Goal: Task Accomplishment & Management: Complete application form

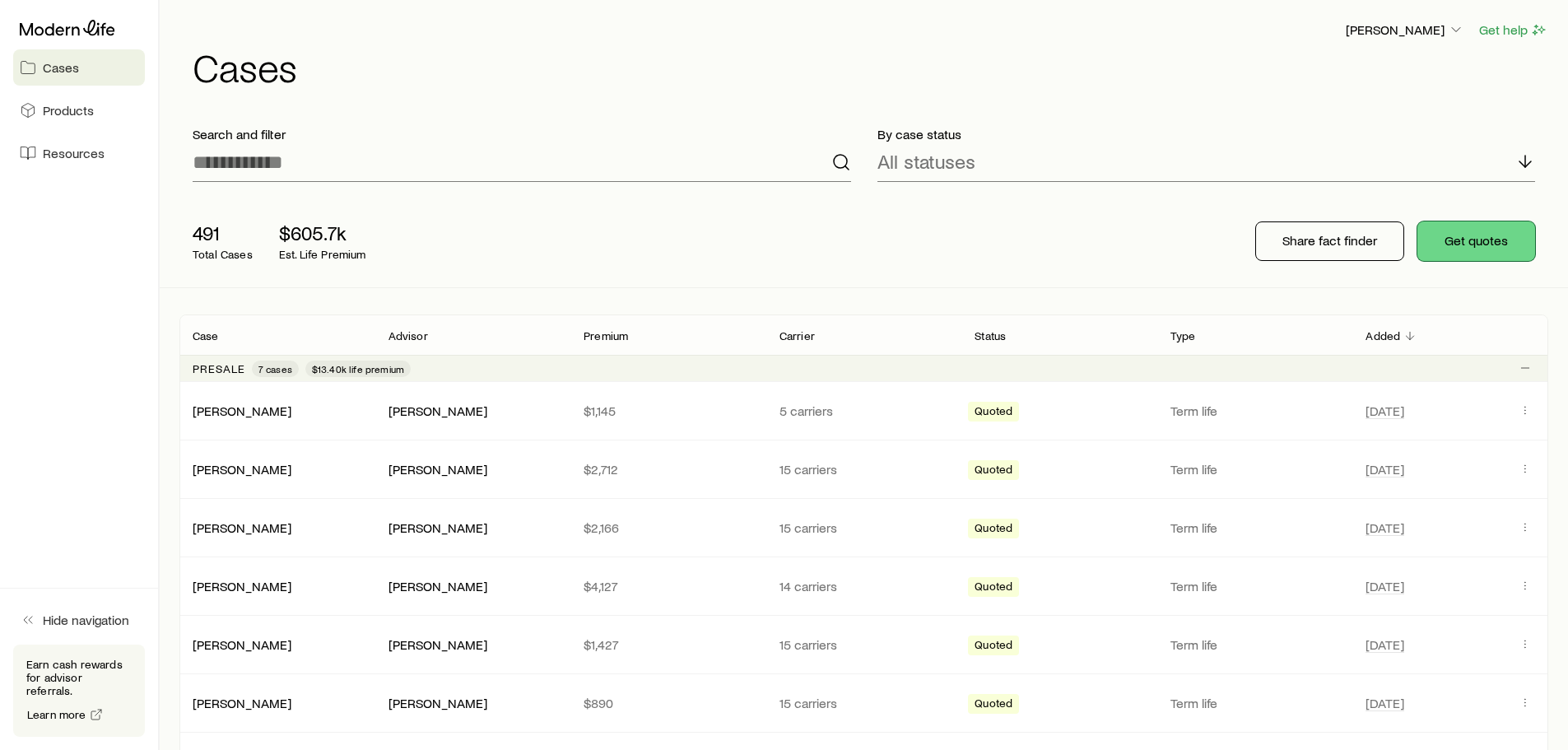
click at [1477, 251] on button "Get quotes" at bounding box center [1476, 242] width 118 height 40
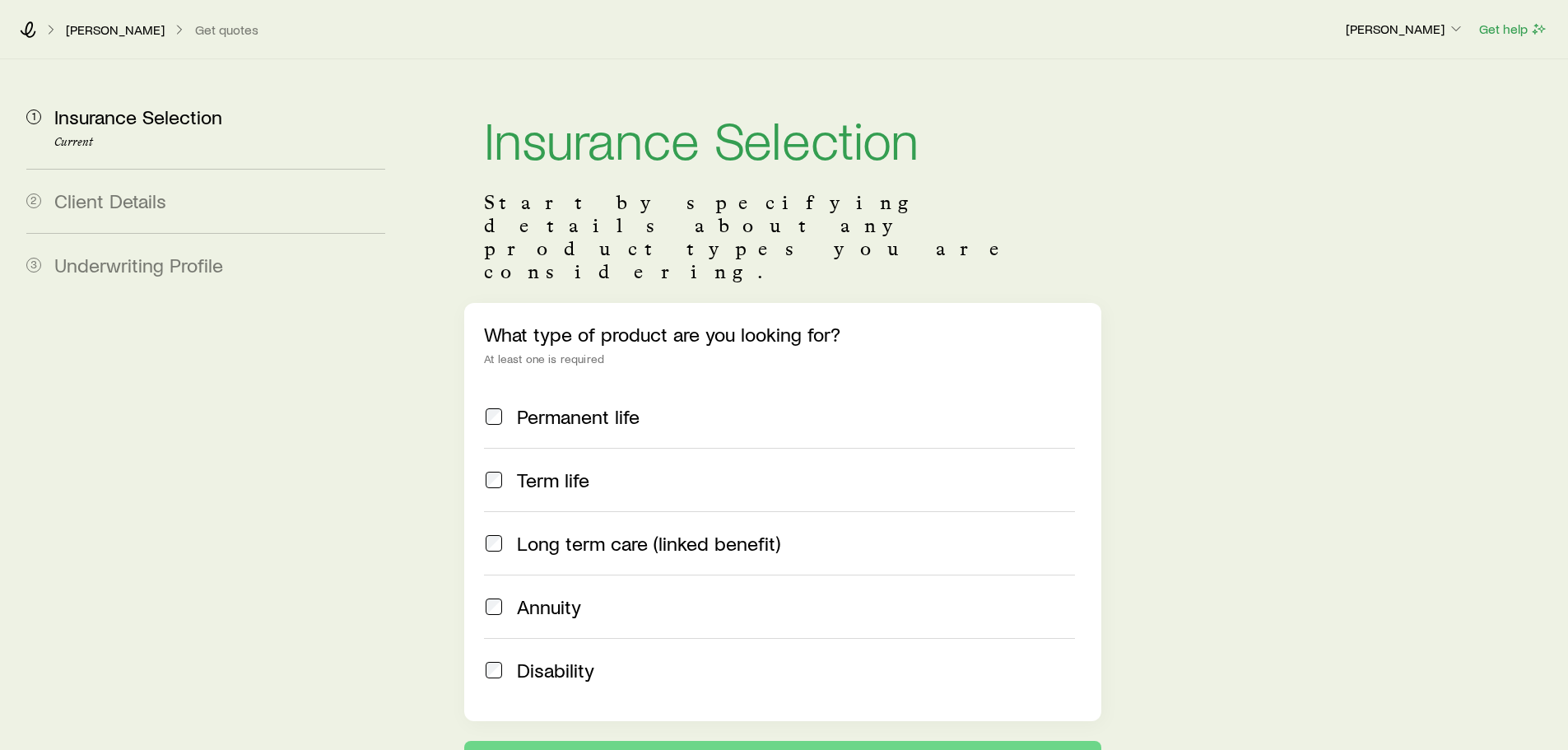
click at [534, 469] on span "Term life" at bounding box center [553, 480] width 72 height 23
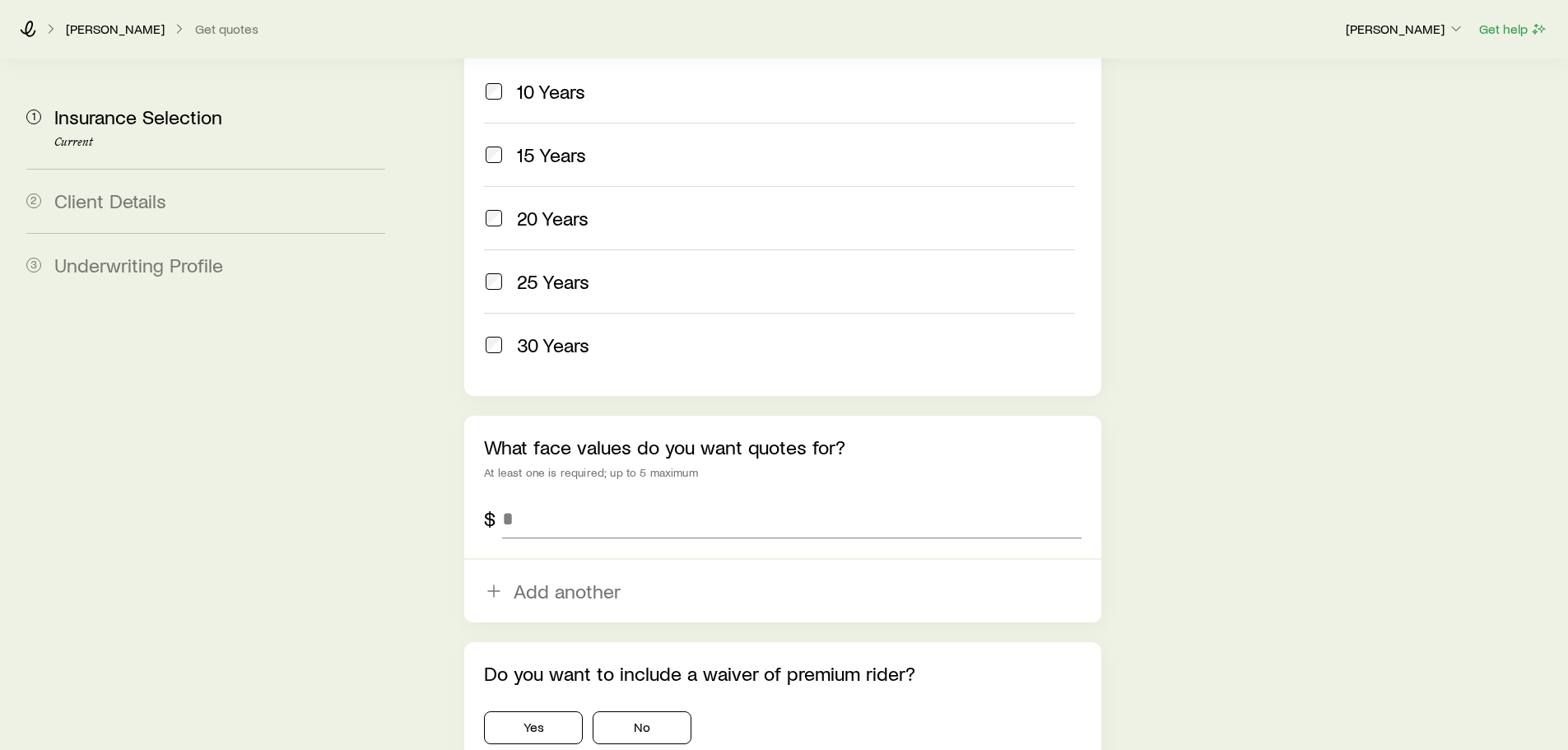
scroll to position [824, 0]
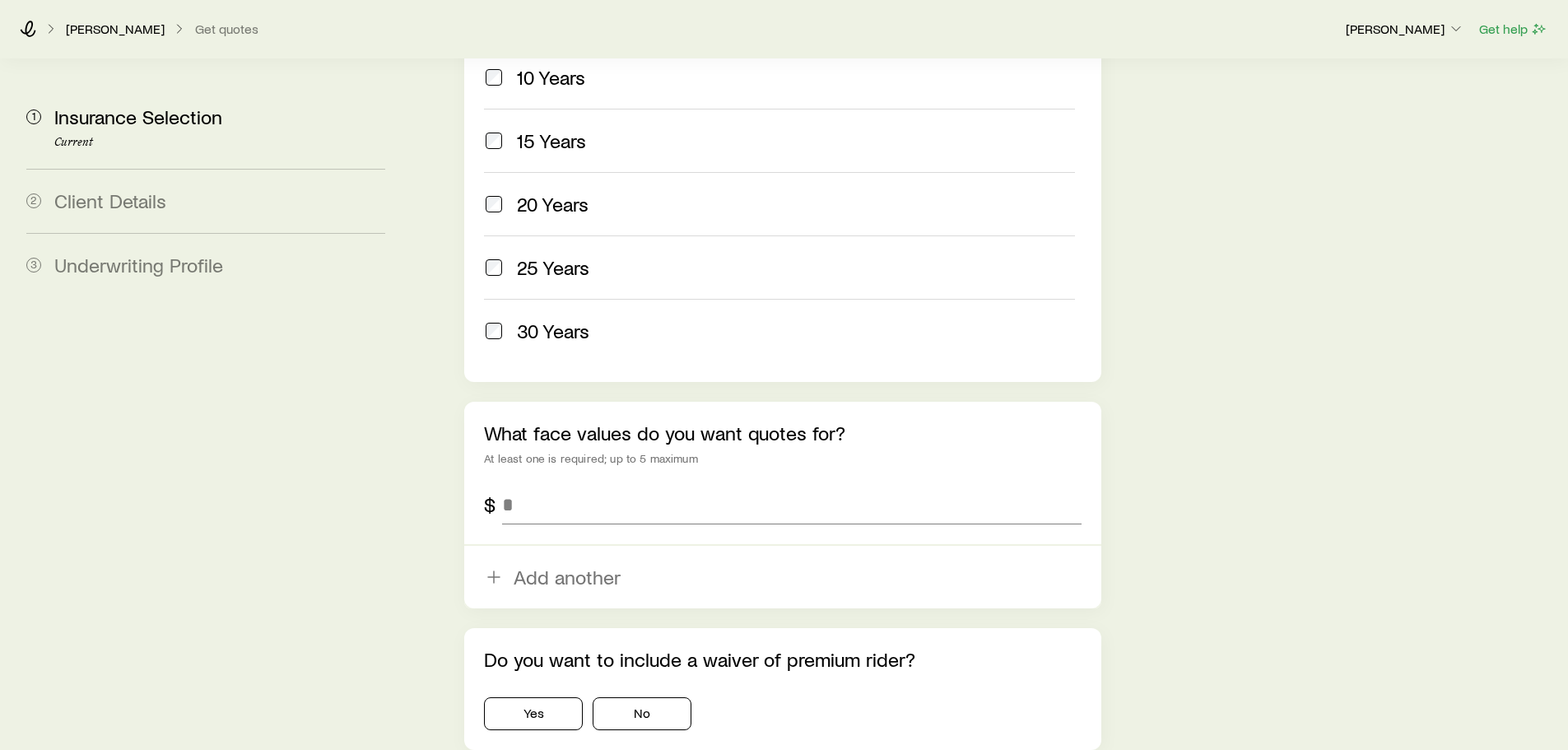
click at [647, 319] on div "30 Years" at bounding box center [796, 331] width 558 height 23
click at [529, 485] on input "tel" at bounding box center [791, 505] width 579 height 40
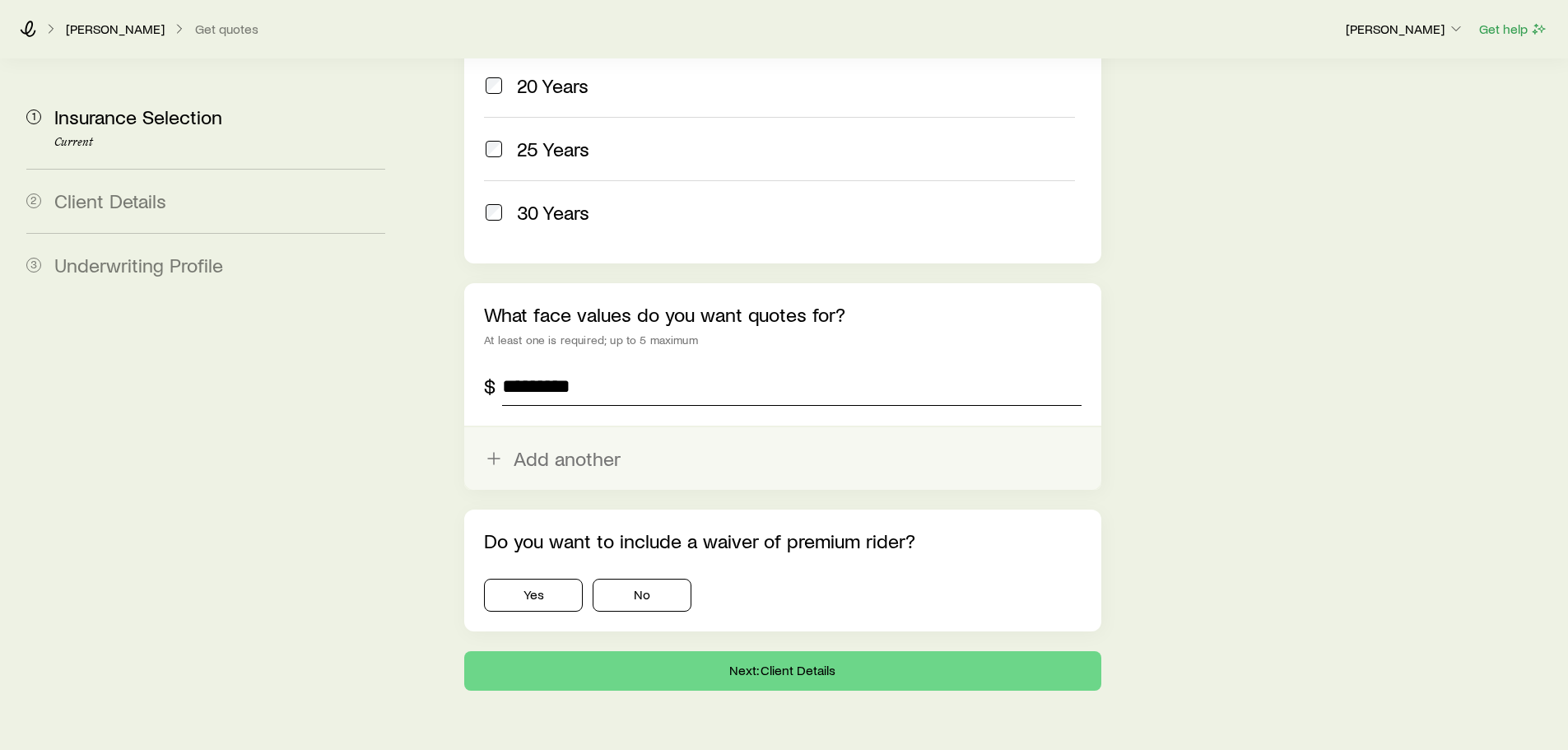
scroll to position [949, 0]
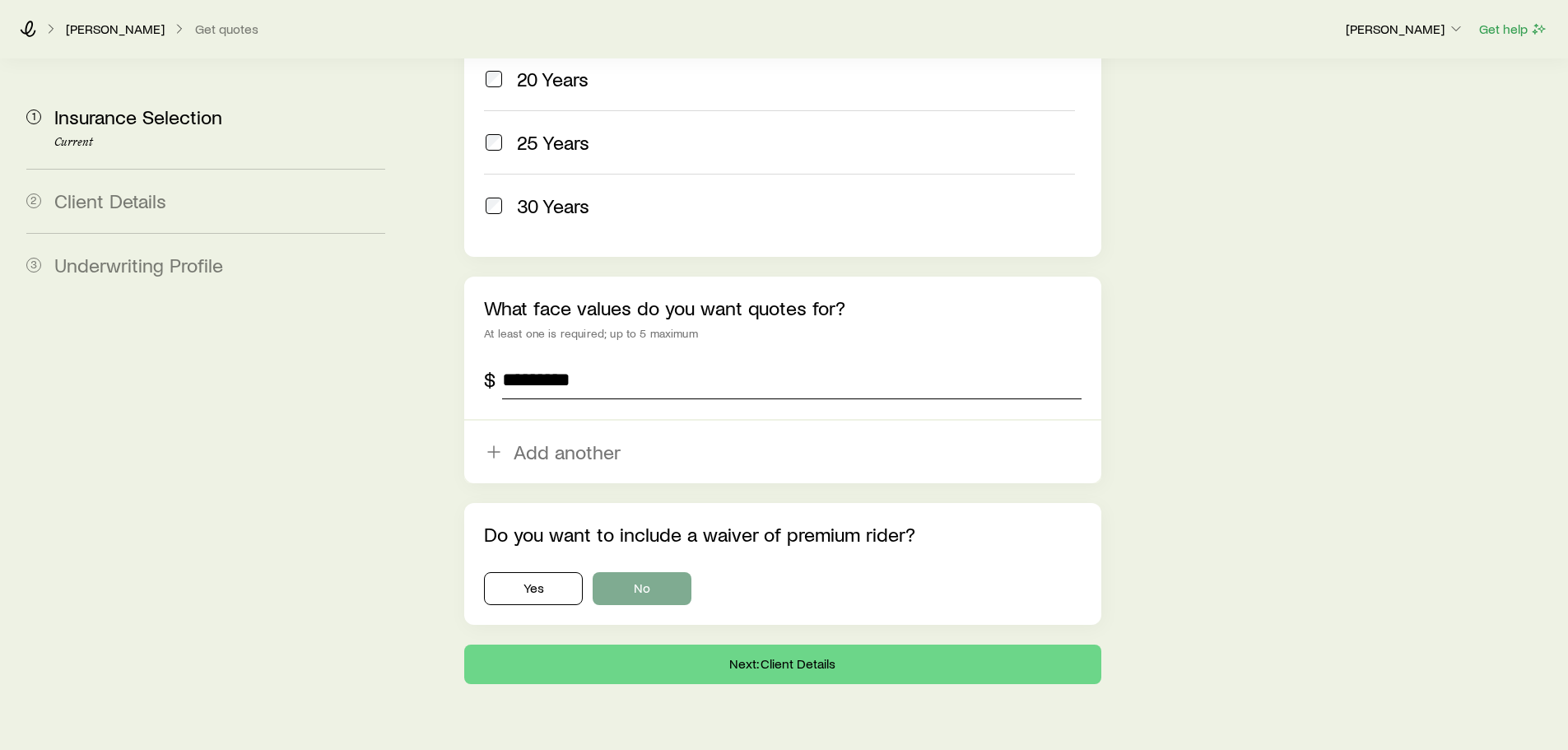
type input "*********"
click at [662, 572] on button "No" at bounding box center [643, 589] width 99 height 33
click at [663, 645] on button "Next: Client Details" at bounding box center [782, 664] width 636 height 40
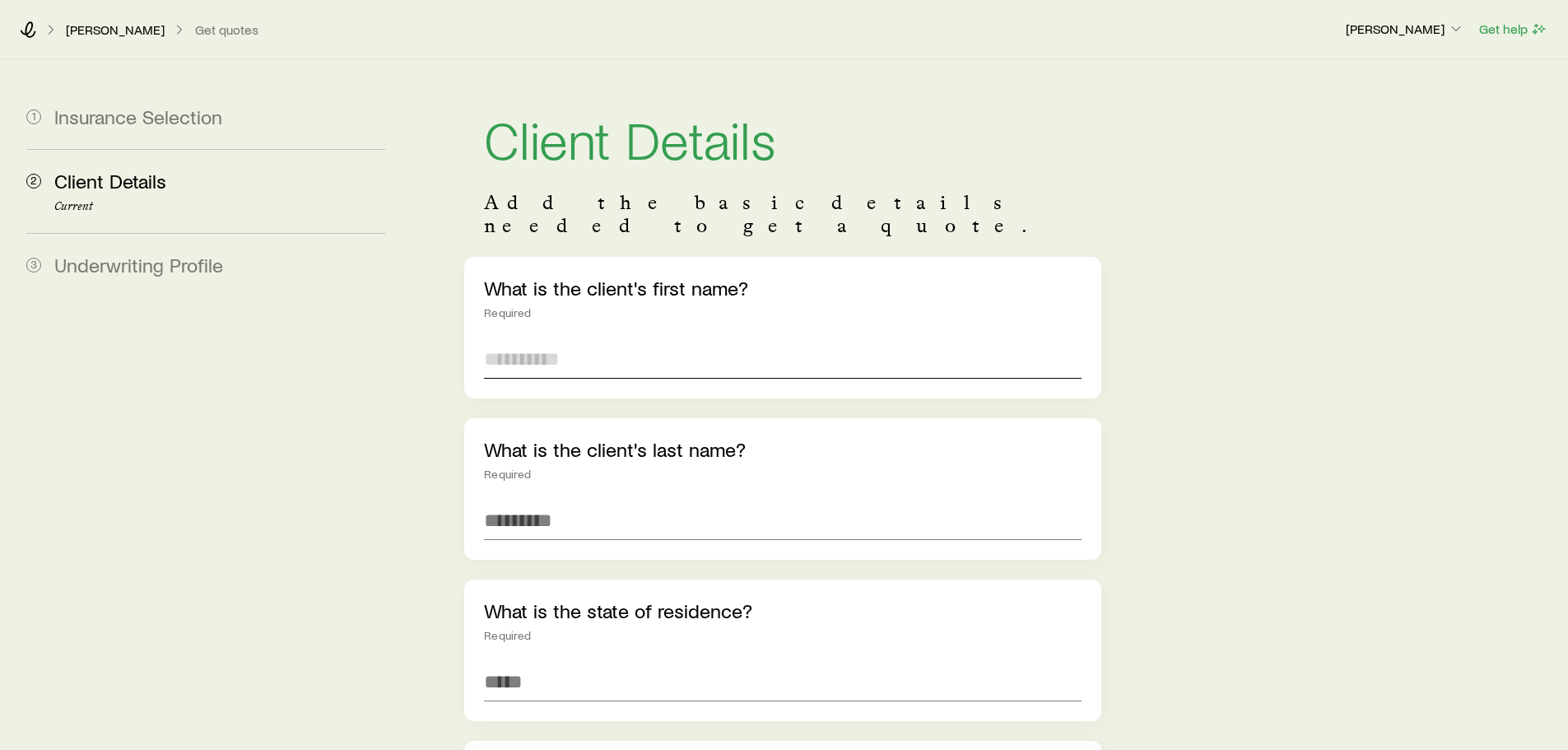
click at [588, 339] on input "text" at bounding box center [782, 359] width 597 height 40
type input "****"
type input "*****"
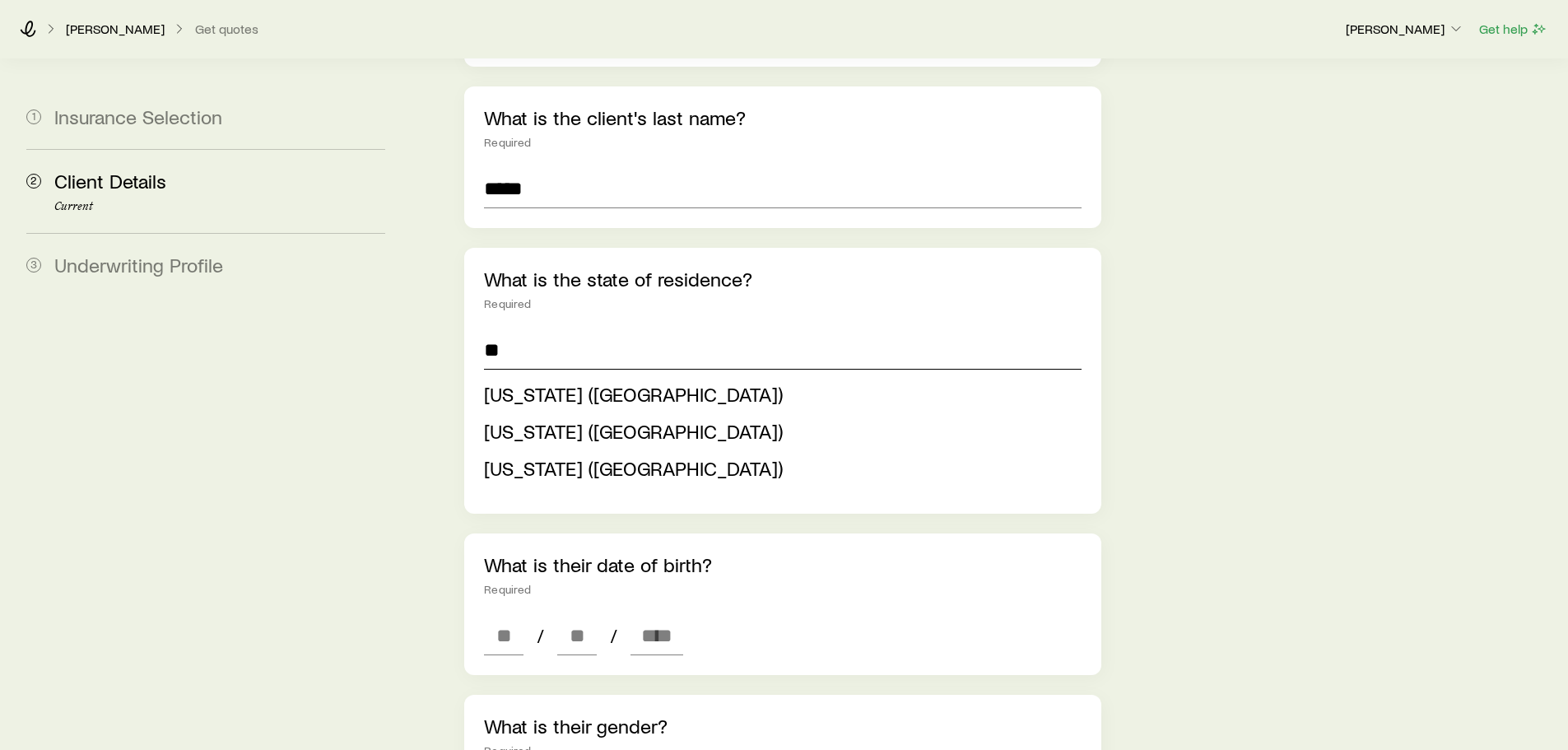
scroll to position [412, 0]
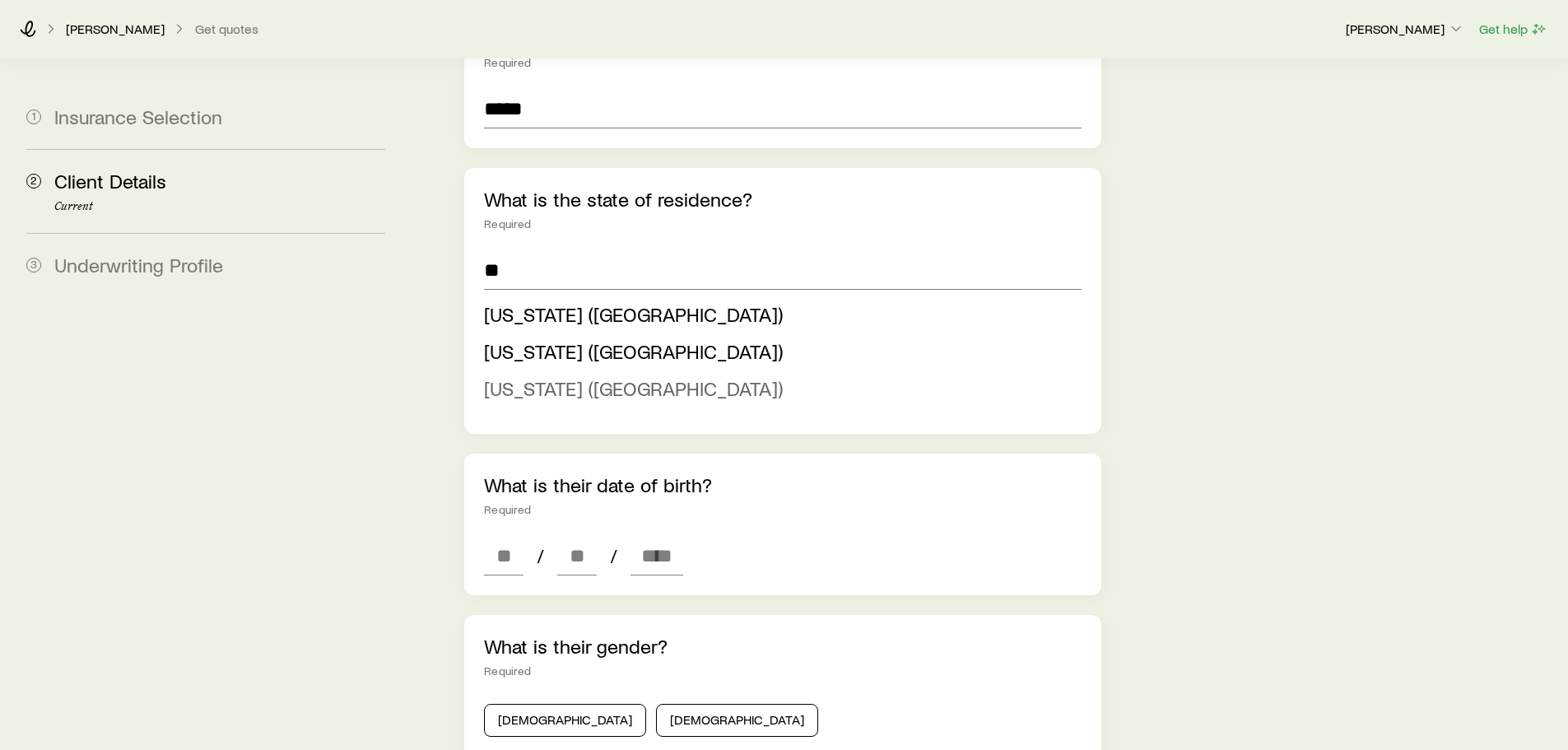
click at [534, 377] on span "[US_STATE] ([GEOGRAPHIC_DATA])" at bounding box center [634, 389] width 299 height 23
type input "**********"
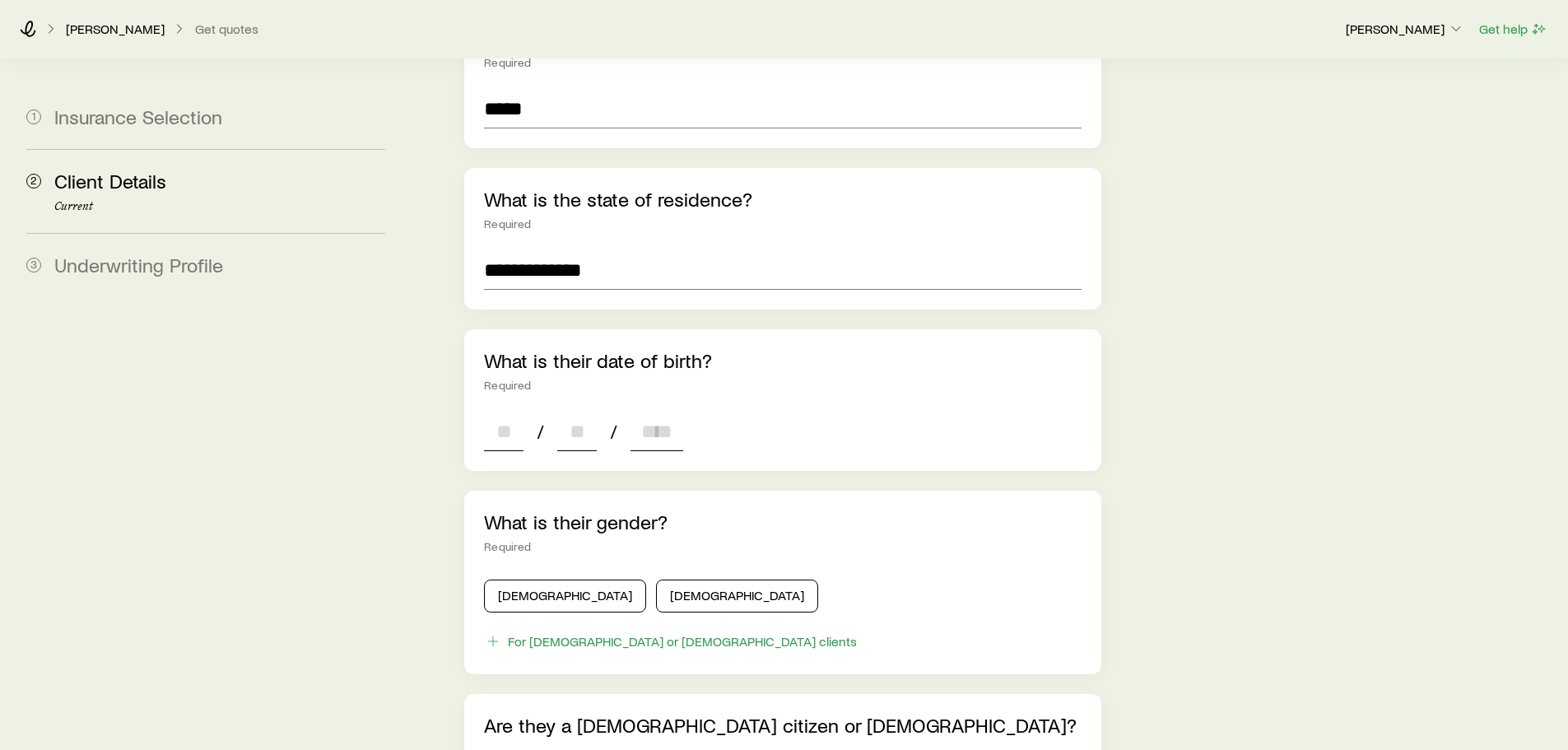
click at [506, 412] on input at bounding box center [504, 432] width 40 height 40
type input "**"
type input "****"
type input "*"
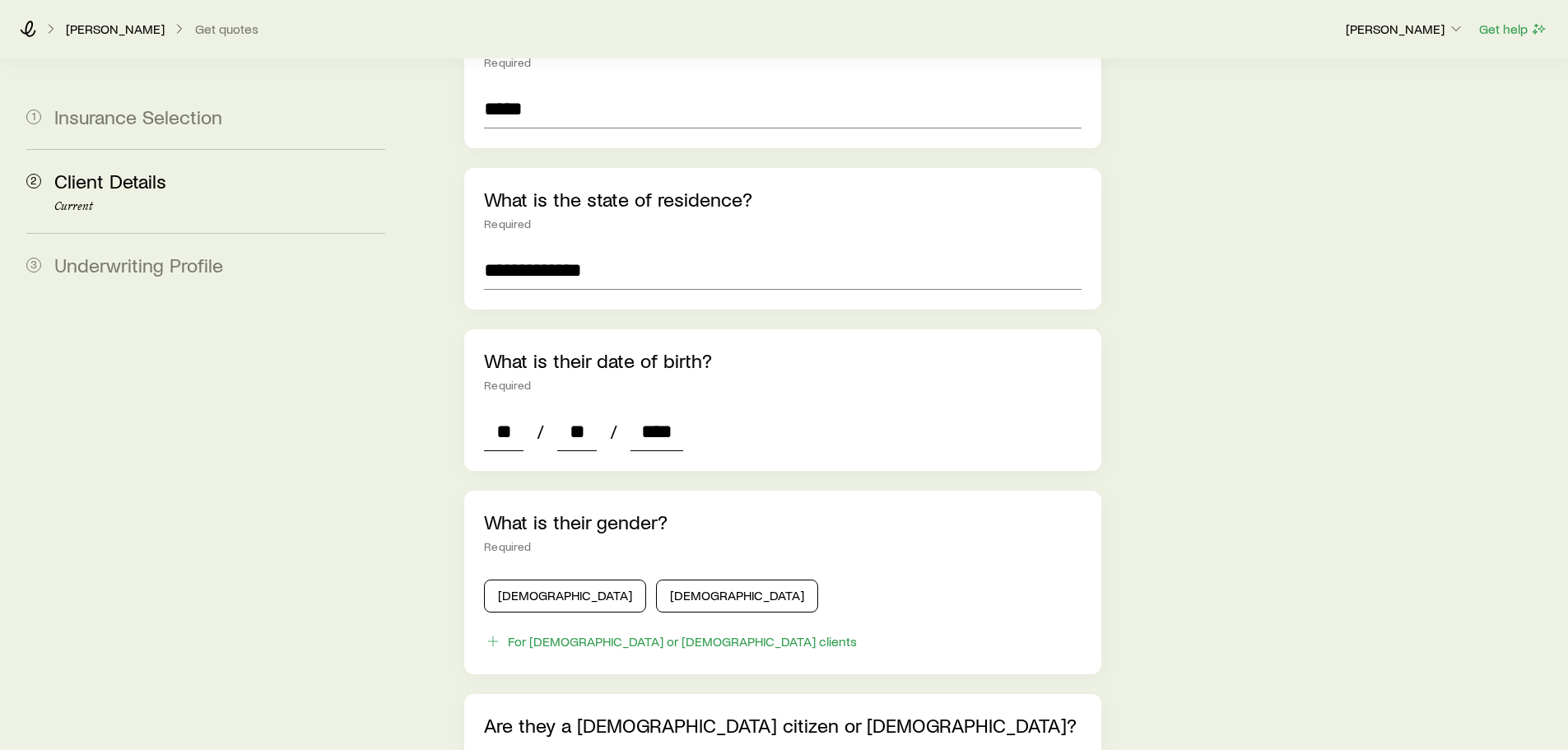
type input "*"
type input "****"
click at [529, 580] on button "[DEMOGRAPHIC_DATA]" at bounding box center [565, 596] width 162 height 33
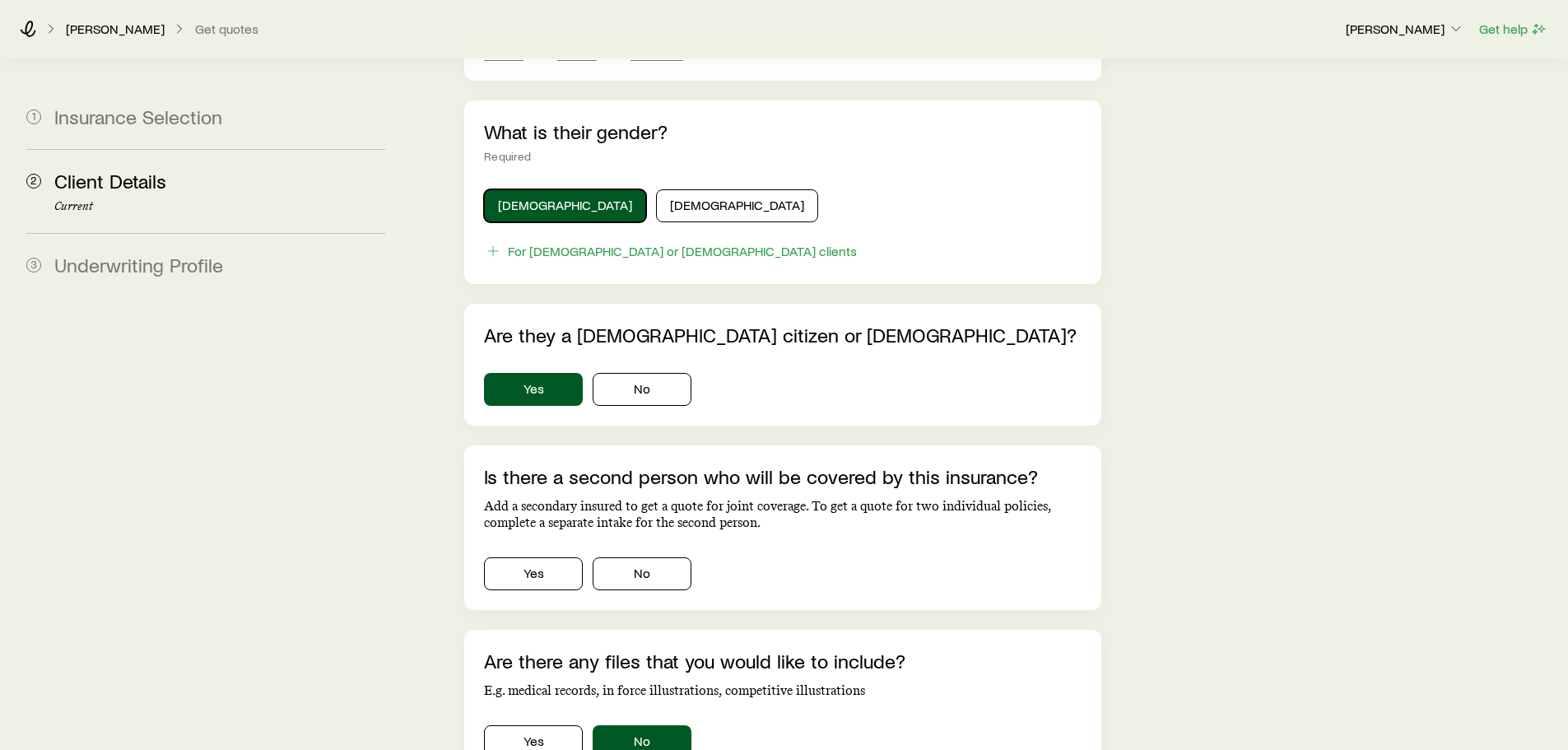
scroll to position [824, 0]
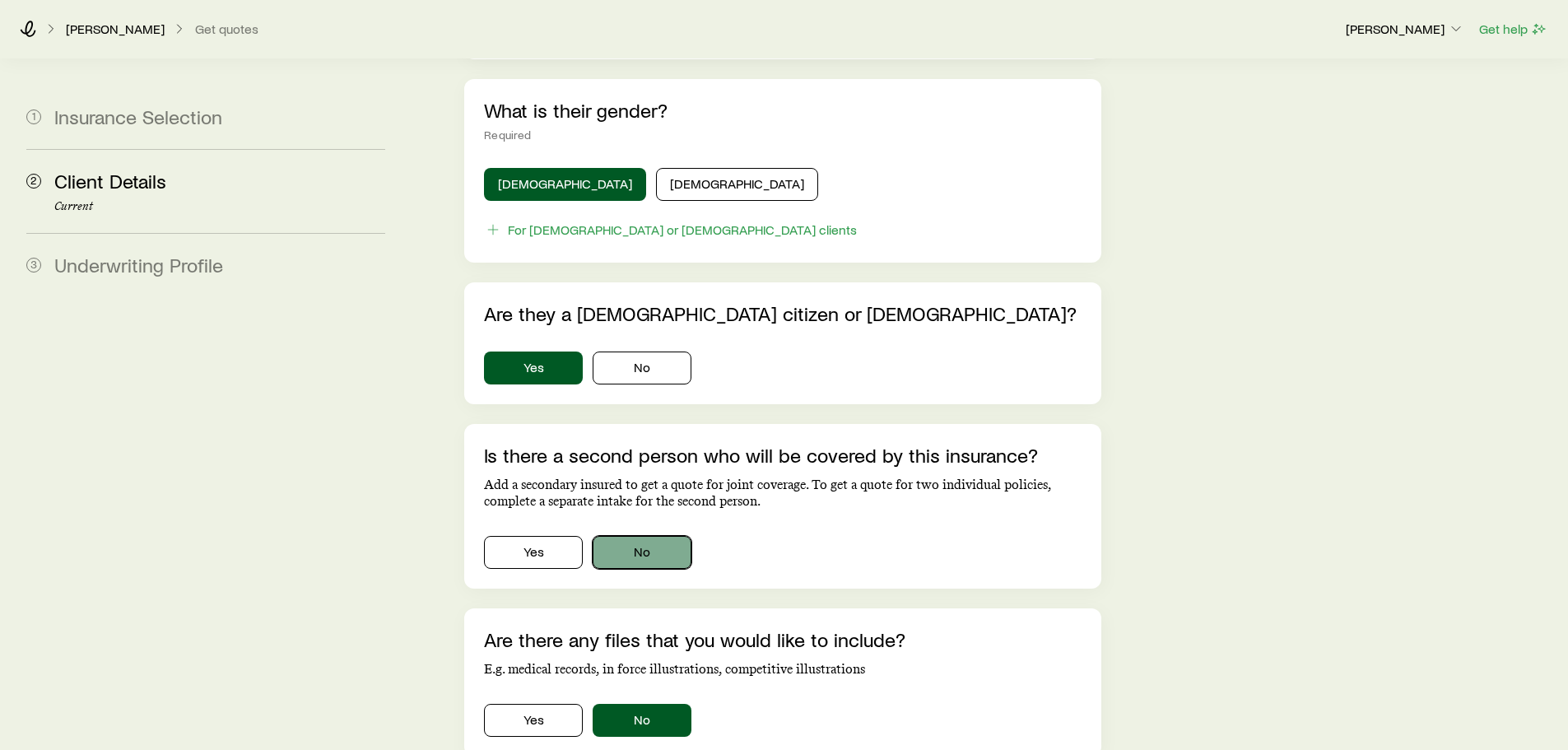
click at [642, 539] on button "No" at bounding box center [643, 553] width 99 height 33
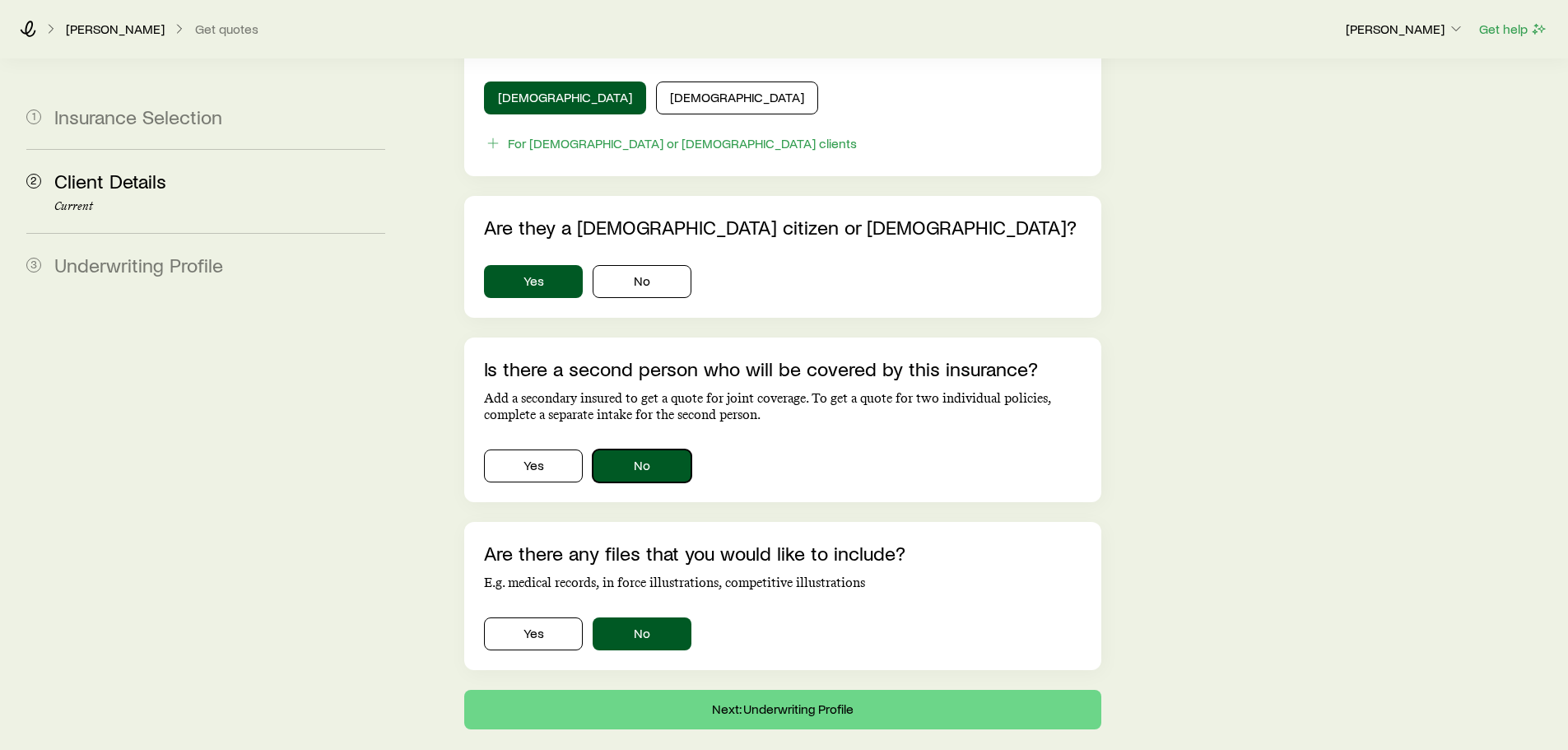
scroll to position [978, 0]
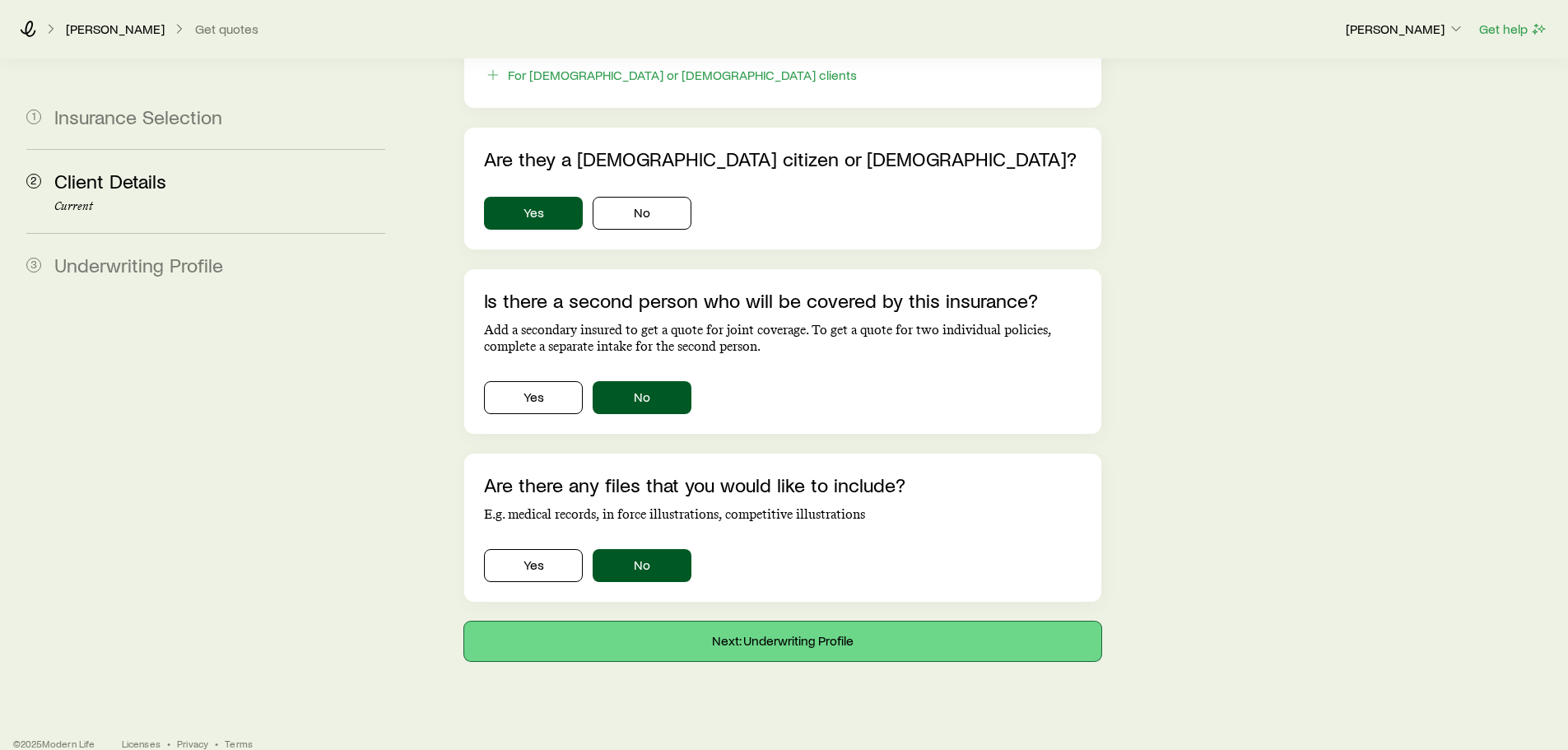
click at [777, 622] on button "Next: Underwriting Profile" at bounding box center [782, 642] width 636 height 40
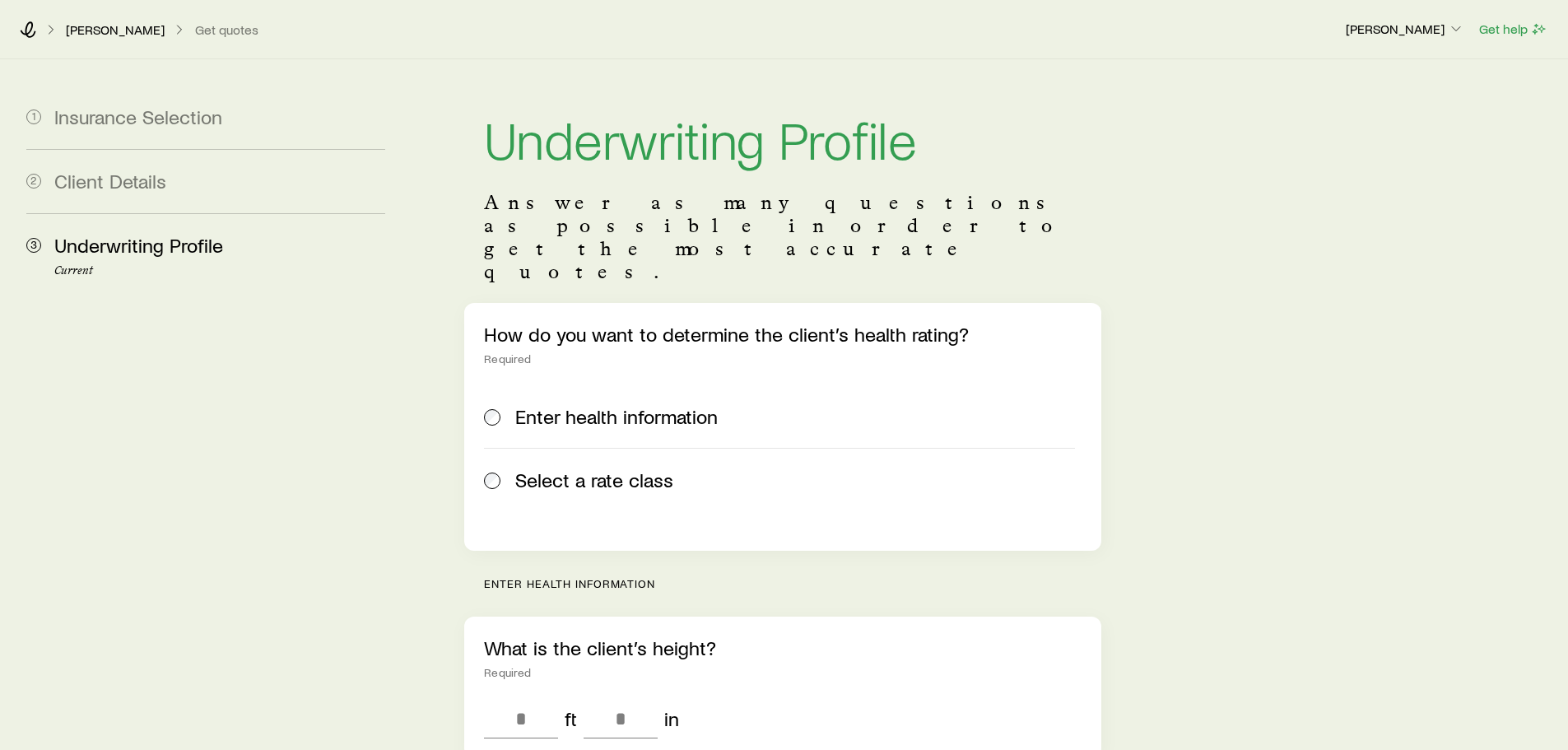
click at [617, 469] on span "Select a rate class" at bounding box center [594, 480] width 158 height 23
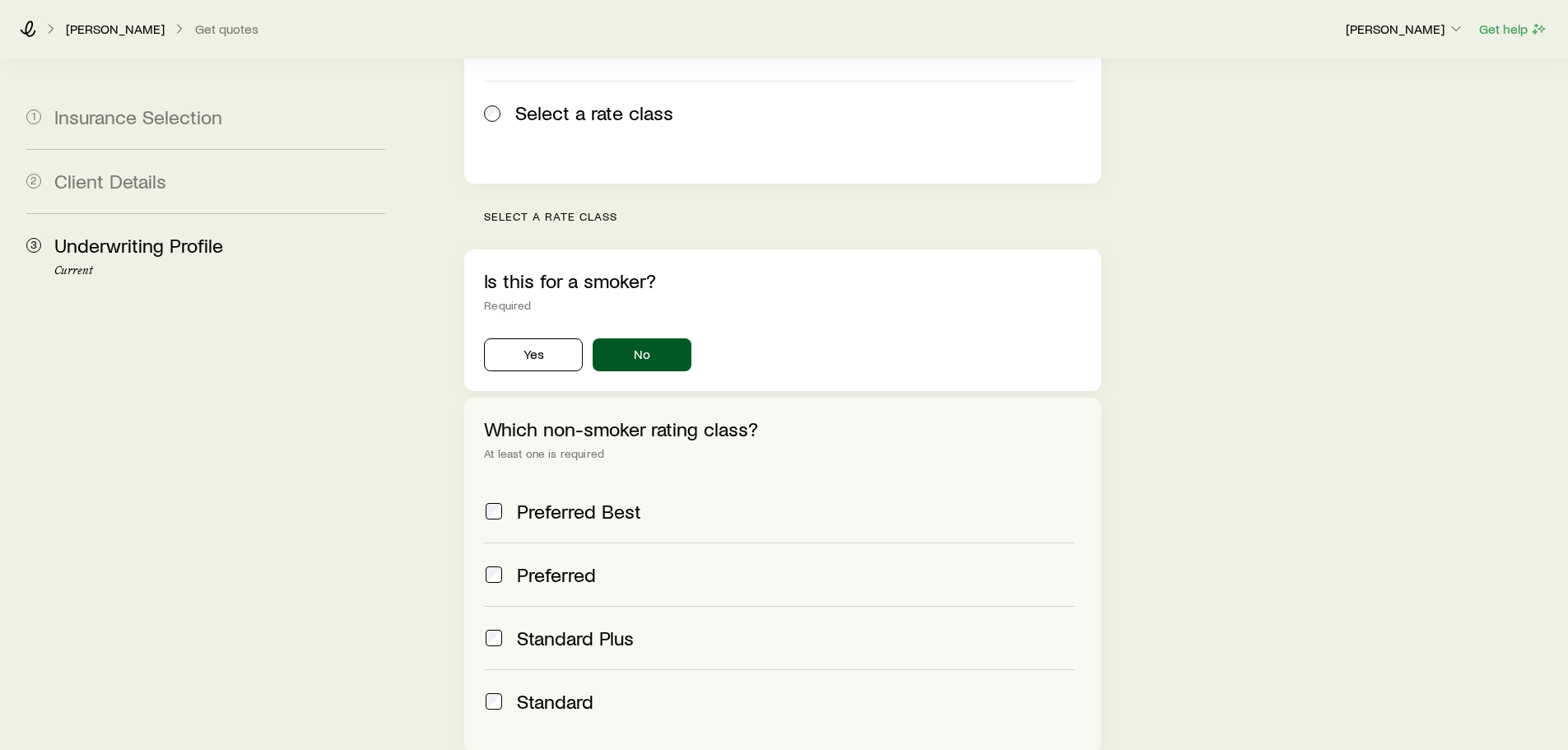
scroll to position [412, 0]
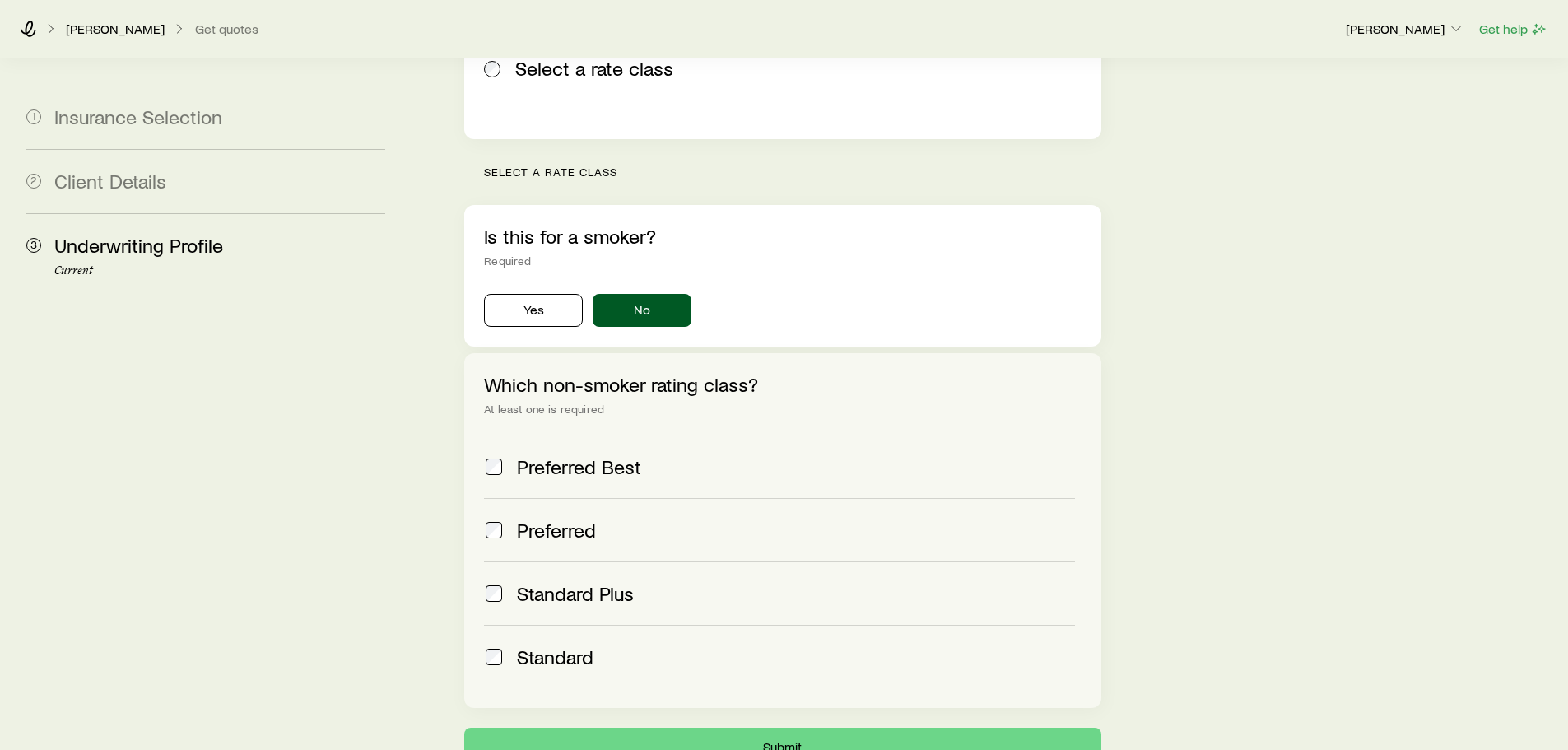
click at [550, 519] on span "Preferred" at bounding box center [557, 531] width 79 height 23
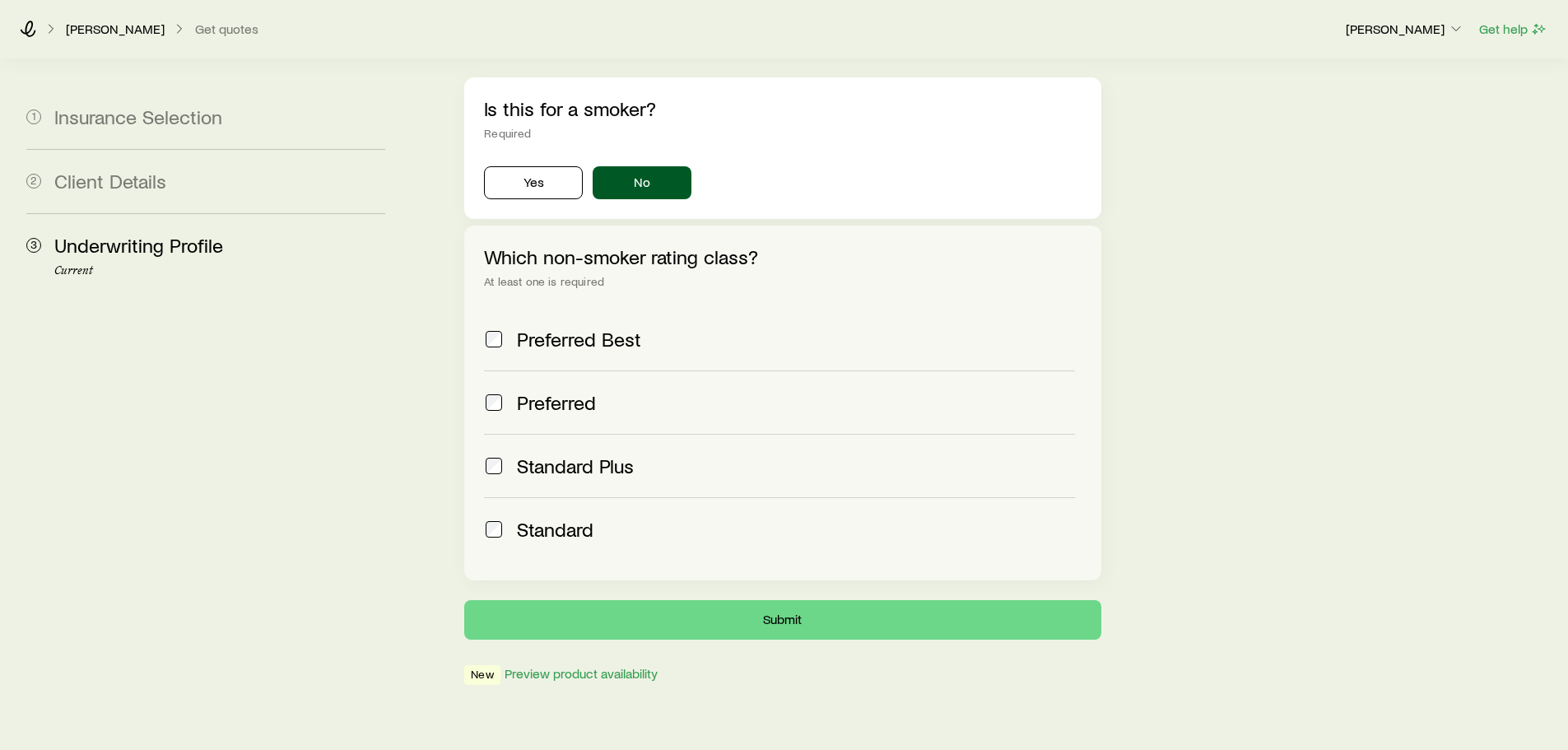
scroll to position [540, 0]
click at [577, 517] on span "Standard" at bounding box center [555, 529] width 77 height 23
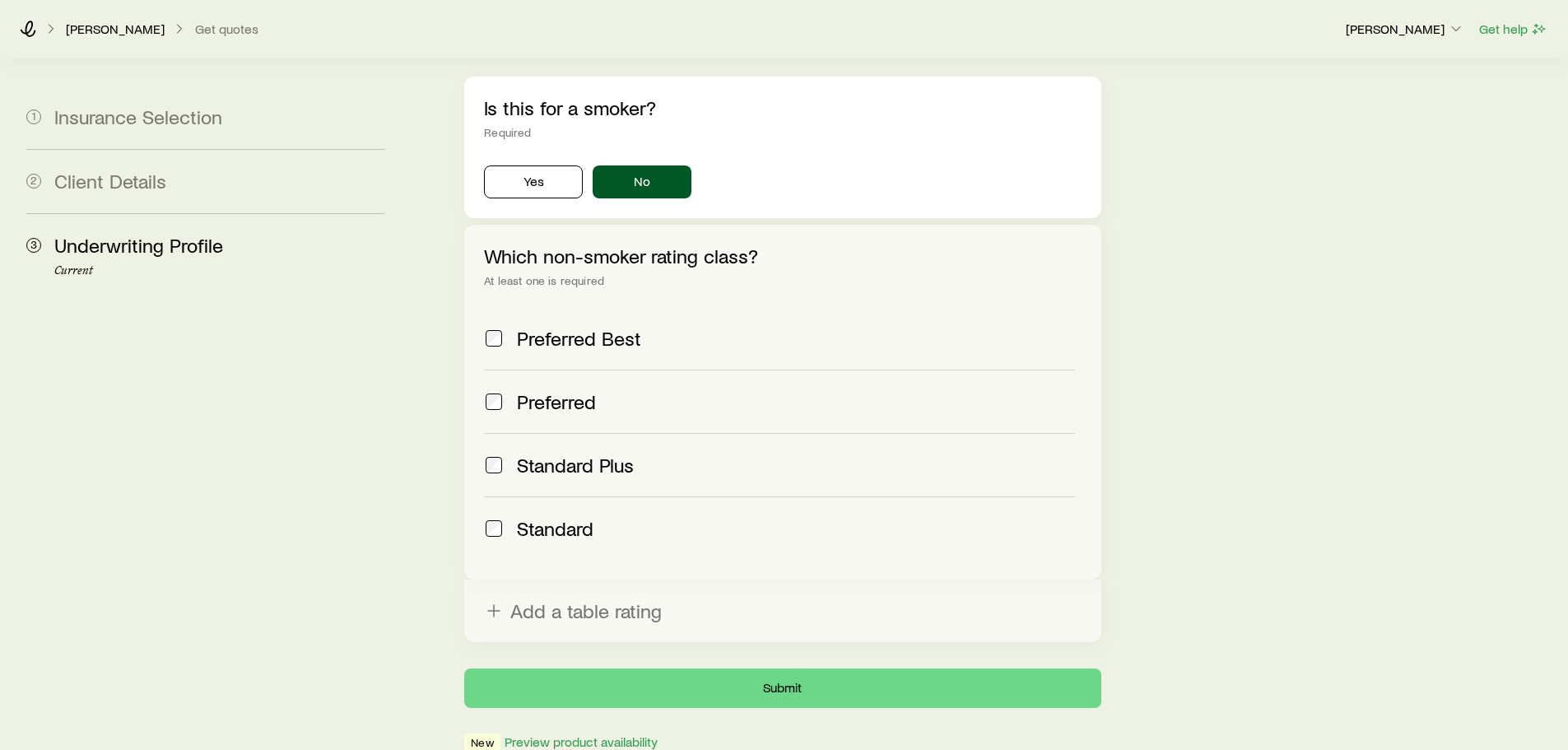
click at [585, 390] on span "Preferred" at bounding box center [557, 402] width 79 height 23
click at [800, 669] on button "Submit" at bounding box center [782, 689] width 636 height 40
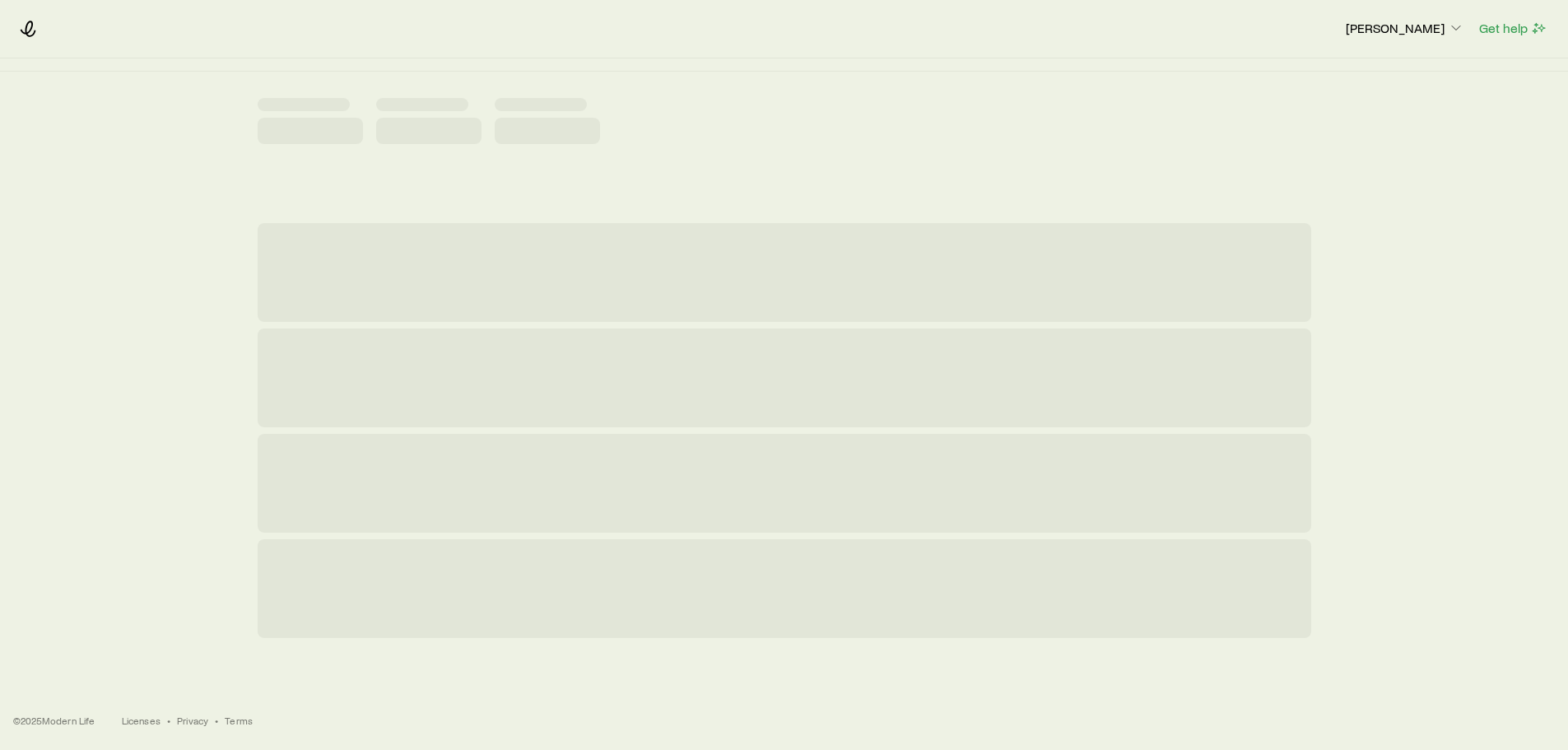
scroll to position [0, 0]
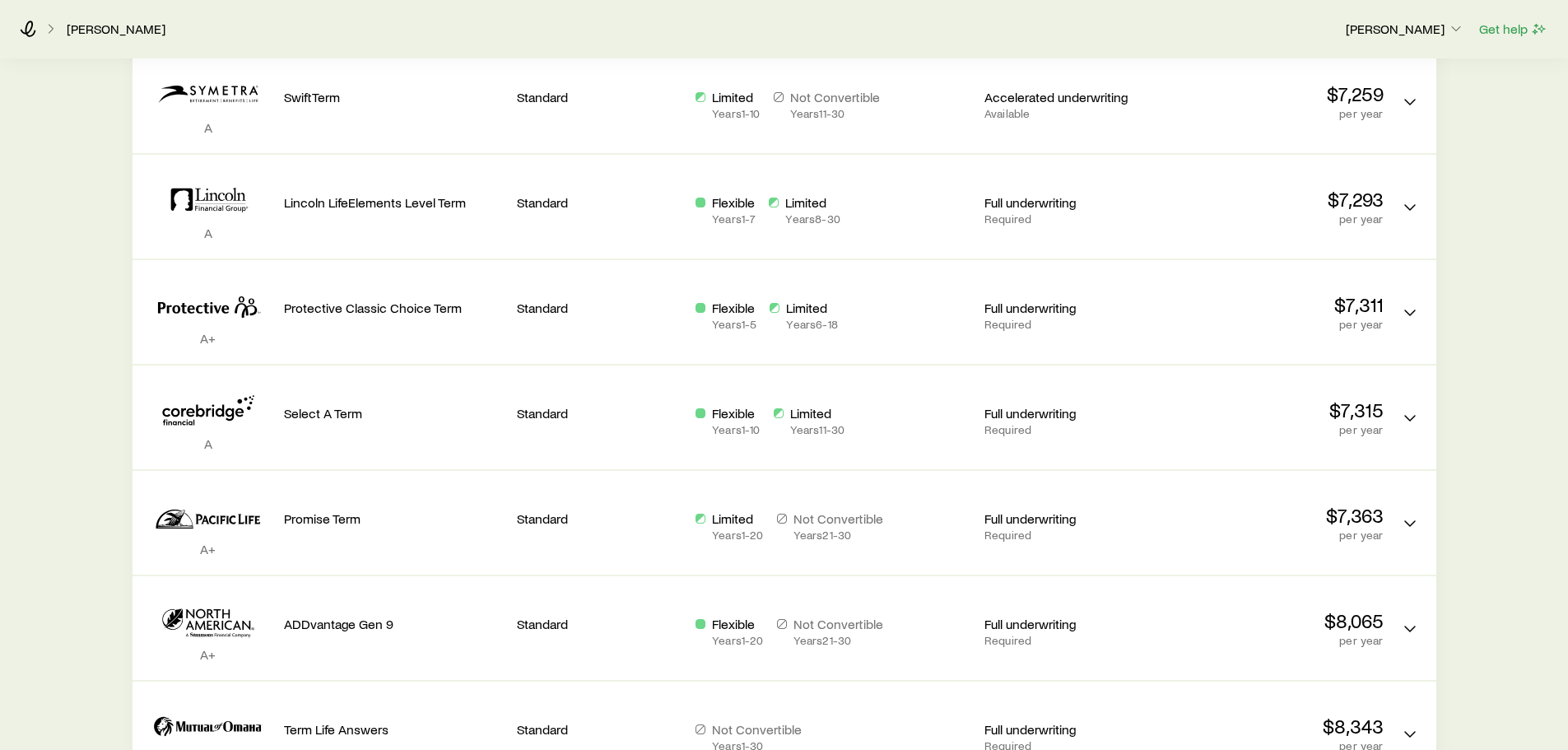
scroll to position [659, 0]
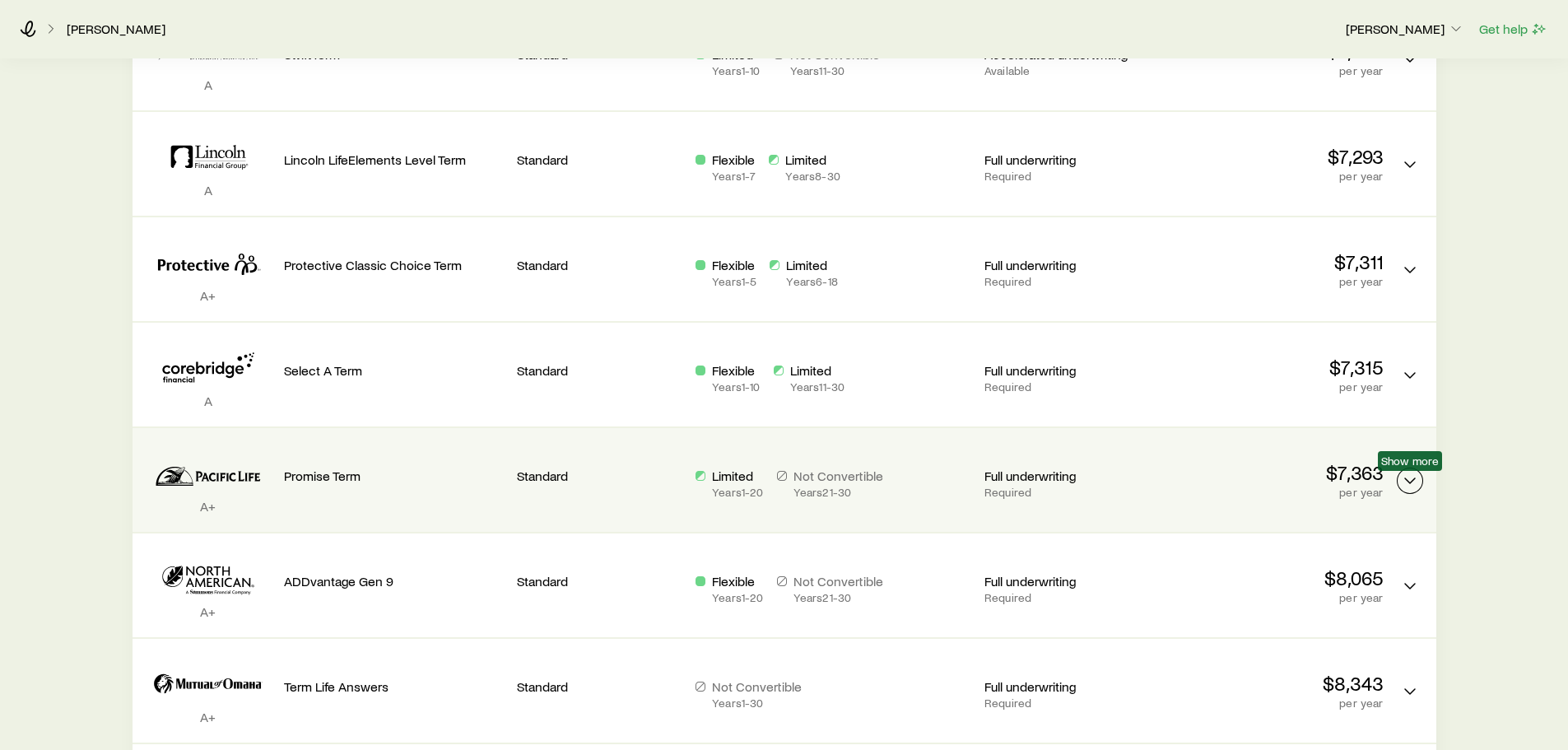
click at [1411, 478] on icon "Term quotes" at bounding box center [1410, 481] width 20 height 20
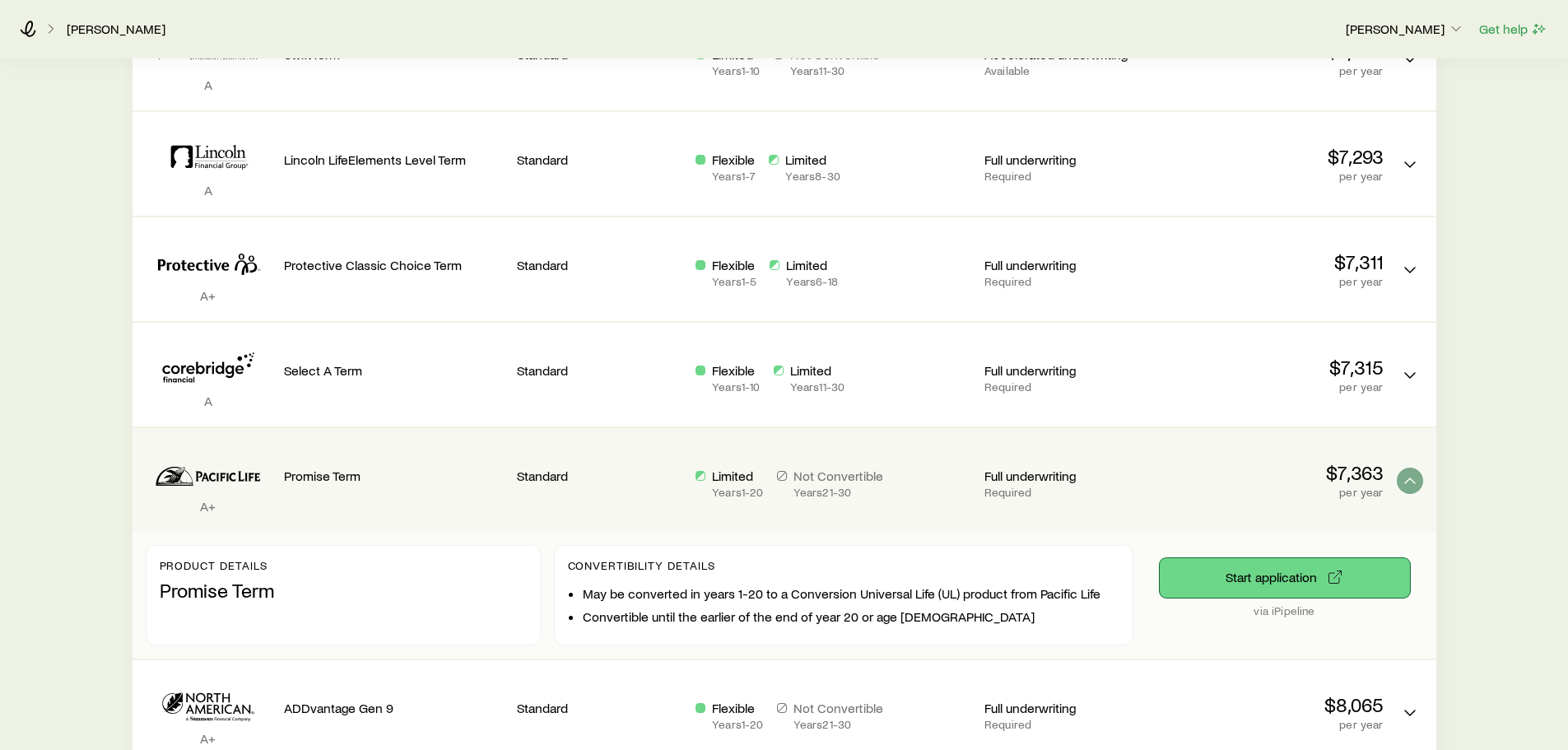
click at [1230, 578] on button "Start application" at bounding box center [1285, 578] width 251 height 40
